Goal: Communication & Community: Answer question/provide support

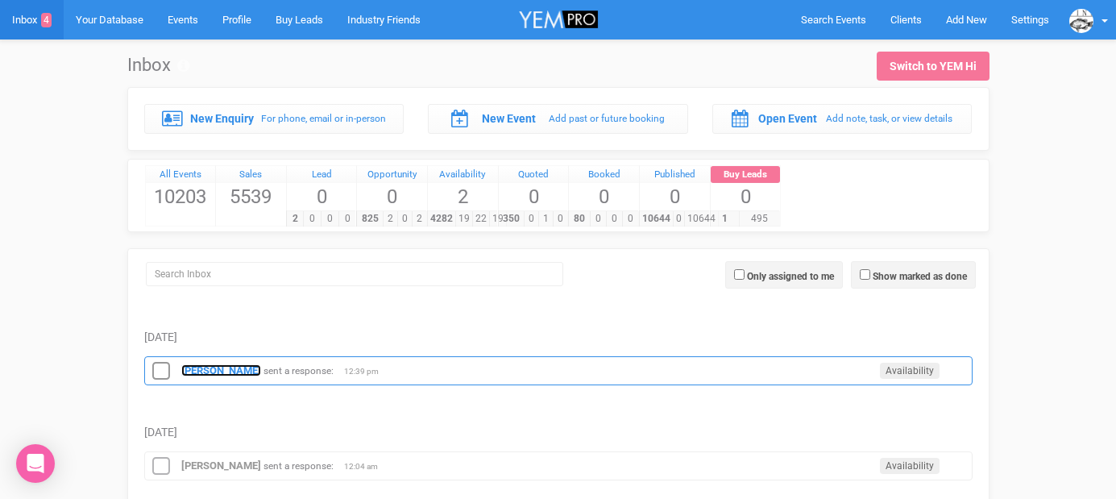
click at [197, 365] on strong "[PERSON_NAME]" at bounding box center [221, 370] width 80 height 12
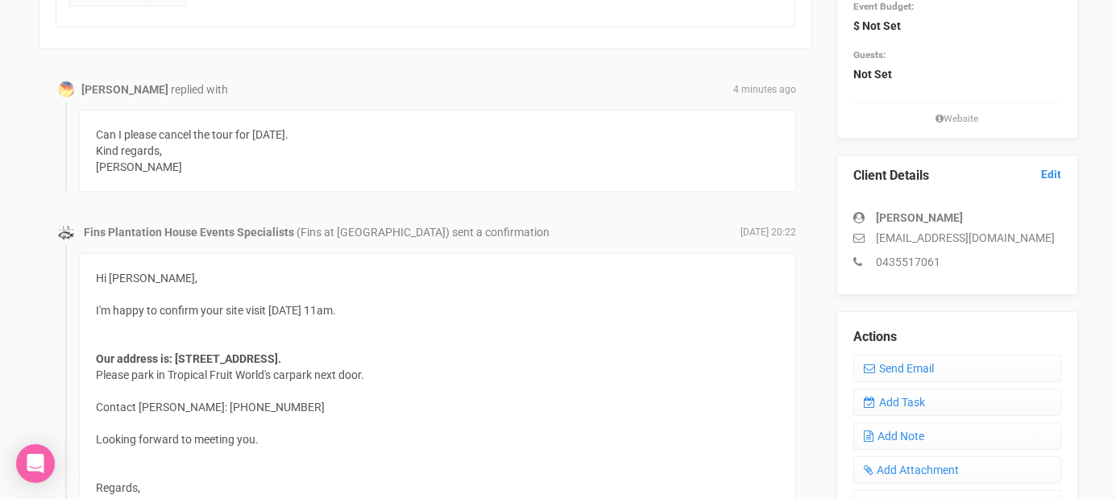
scroll to position [297, 0]
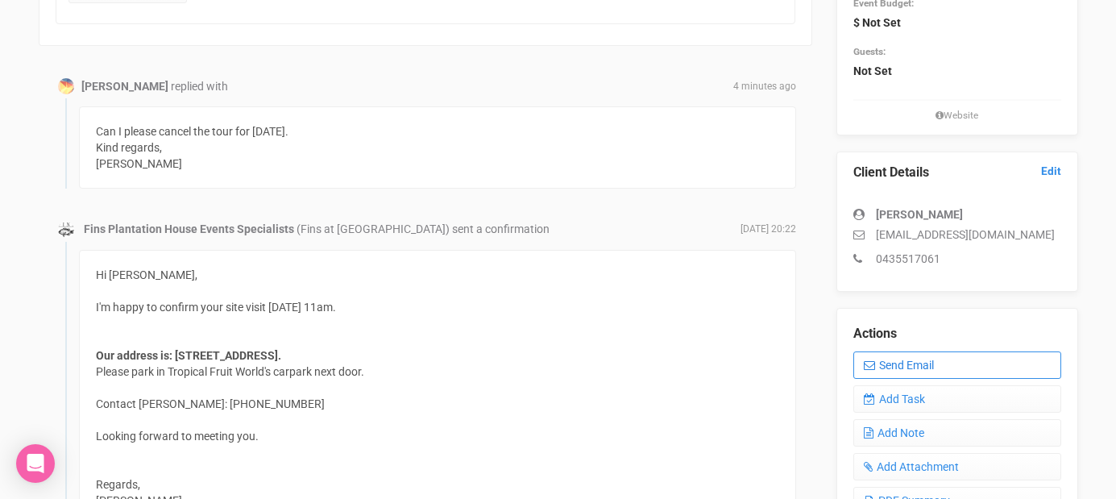
click at [880, 358] on link "Send Email" at bounding box center [957, 364] width 208 height 27
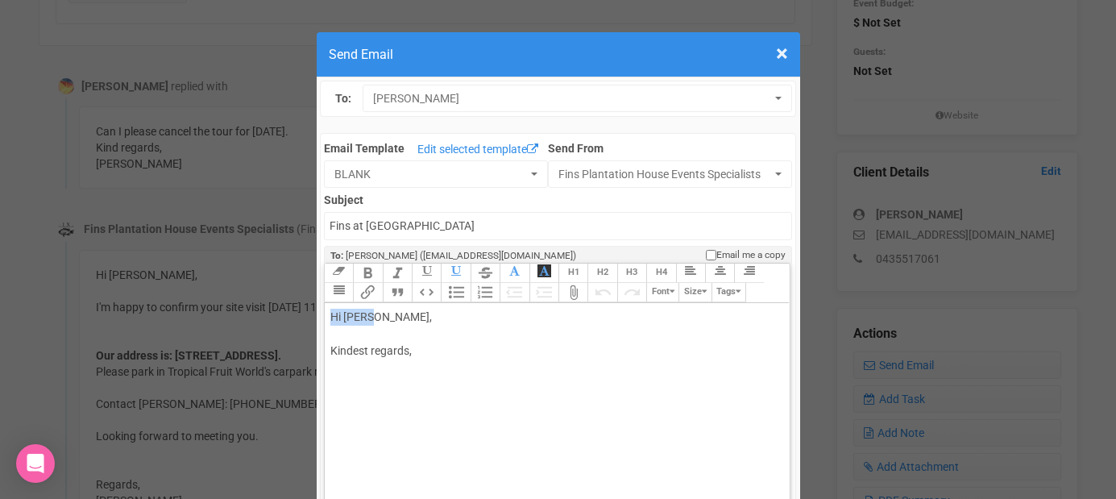
drag, startPoint x: 371, startPoint y: 313, endPoint x: 442, endPoint y: 305, distance: 72.2
click at [441, 306] on trix-editor "Hi [PERSON_NAME], Kindest regards," at bounding box center [557, 452] width 465 height 299
drag, startPoint x: 417, startPoint y: 324, endPoint x: 376, endPoint y: 315, distance: 42.0
click at [377, 315] on div "Hi [PERSON_NAME], Kindest regards," at bounding box center [554, 351] width 448 height 85
click at [355, 395] on div "Hi [PERSON_NAME] No worries. Thanks the for update. Kindest regards," at bounding box center [554, 368] width 448 height 118
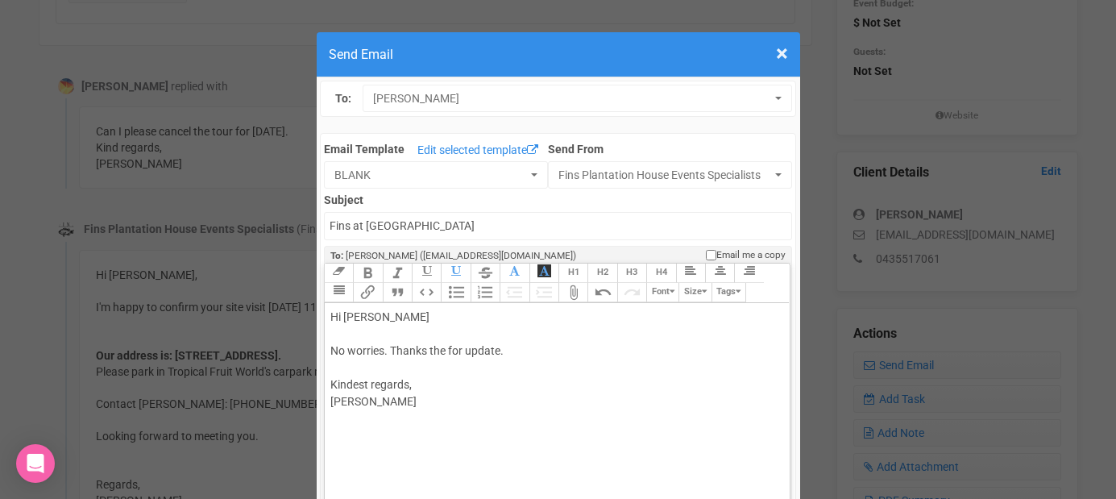
type trix-editor "<div>Hi [PERSON_NAME];<br><br>No worries. Thanks the for update.&nbsp;<br><br>K…"
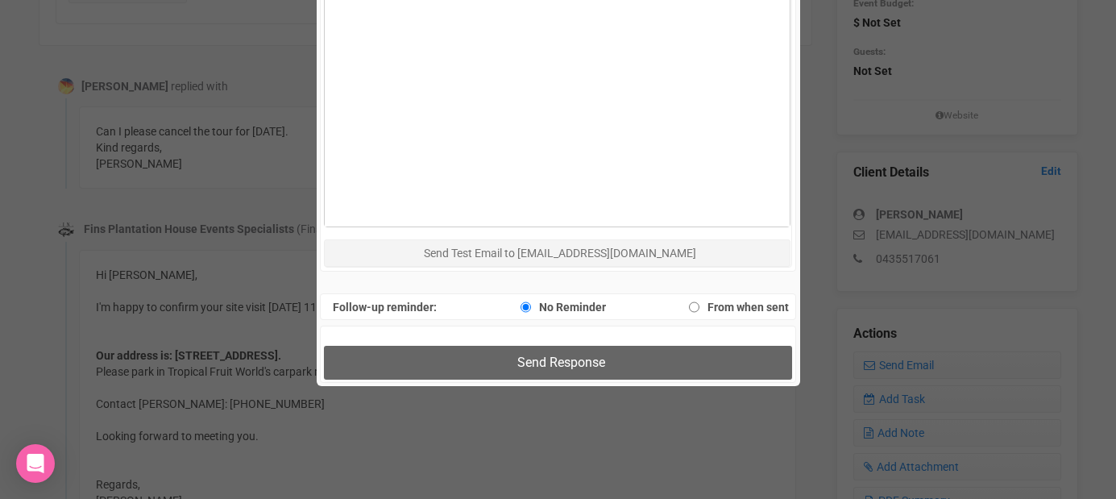
scroll to position [827, 0]
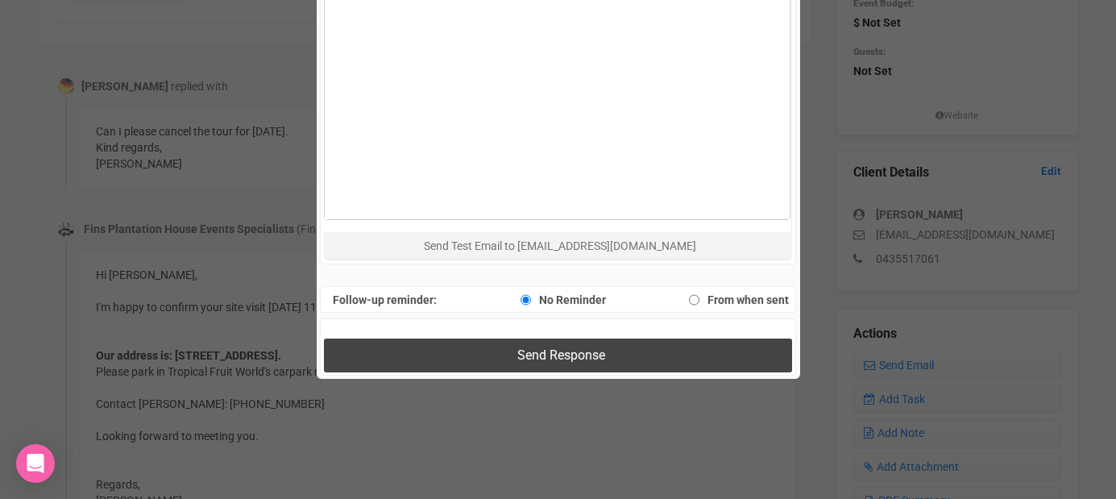
click at [424, 361] on button "Send Response" at bounding box center [558, 354] width 468 height 33
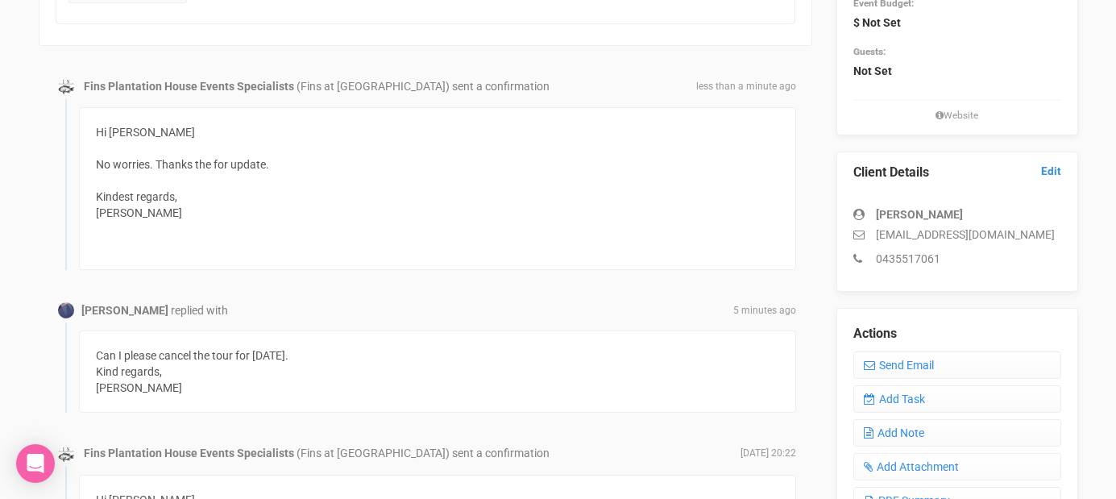
scroll to position [0, 0]
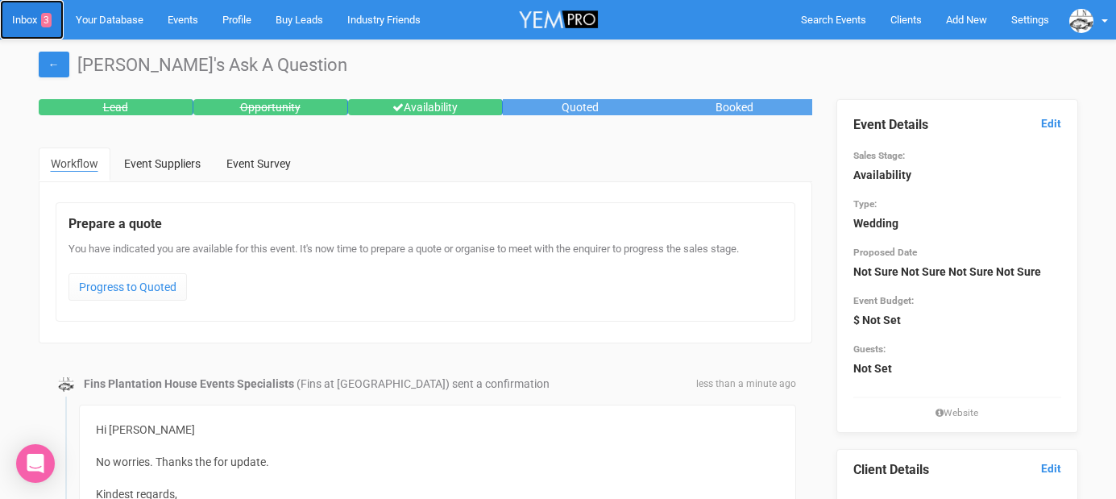
click at [28, 18] on link "Inbox 3" at bounding box center [32, 19] width 64 height 39
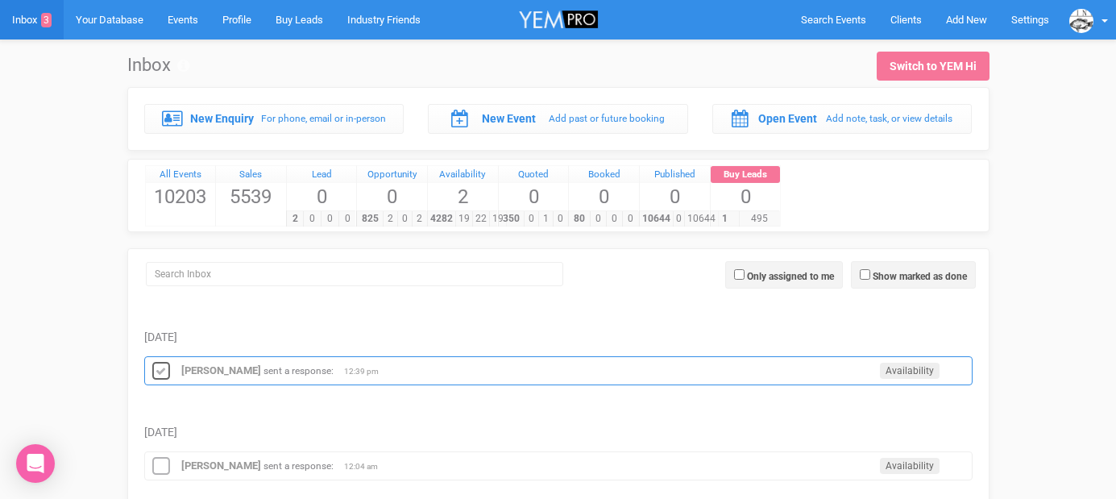
click at [162, 371] on icon at bounding box center [161, 371] width 24 height 21
